Goal: Information Seeking & Learning: Learn about a topic

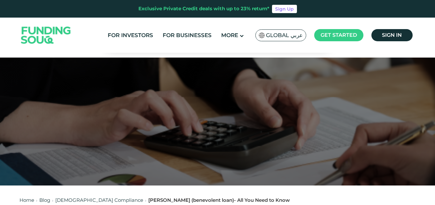
click at [299, 37] on span "Global عربي" at bounding box center [284, 35] width 37 height 7
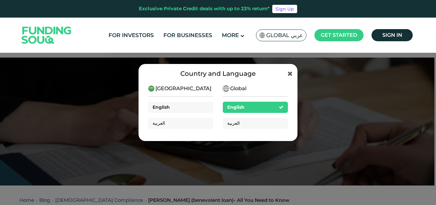
click at [168, 106] on span "English" at bounding box center [161, 107] width 17 height 6
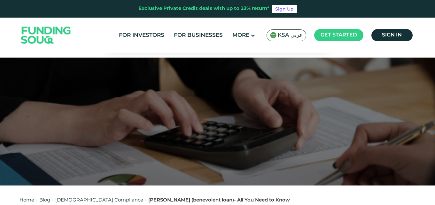
click at [297, 37] on span "KSA عربي" at bounding box center [289, 35] width 25 height 7
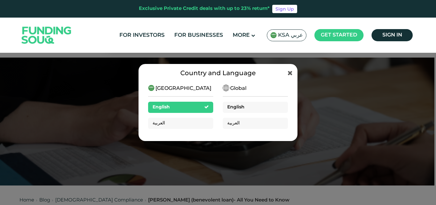
click at [240, 109] on div "English" at bounding box center [235, 107] width 17 height 7
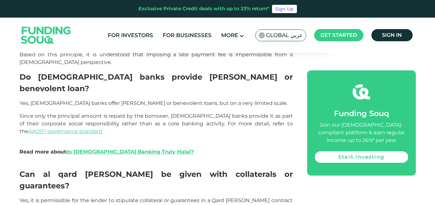
scroll to position [702, 0]
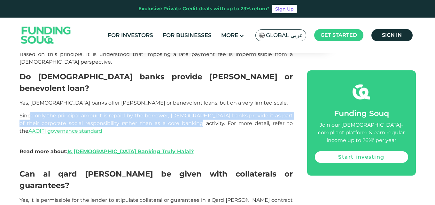
drag, startPoint x: 29, startPoint y: 86, endPoint x: 201, endPoint y: 99, distance: 172.3
click at [201, 112] on p "Since only the principal amount is repaid by the borrower, [DEMOGRAPHIC_DATA] b…" at bounding box center [155, 127] width 273 height 31
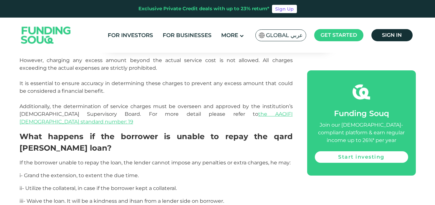
scroll to position [1054, 0]
click at [197, 34] on link "For Businesses" at bounding box center [187, 35] width 52 height 11
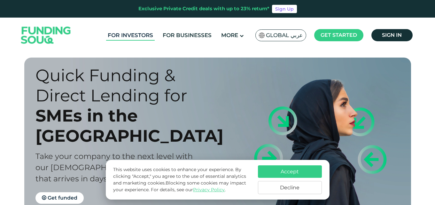
click at [149, 36] on link "For Investors" at bounding box center [130, 35] width 49 height 11
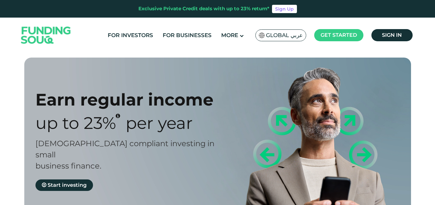
type tc-range-slider "4"
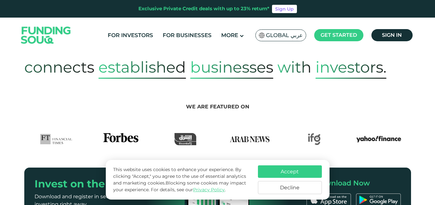
scroll to position [255, 0]
